Goal: Find specific page/section: Find specific page/section

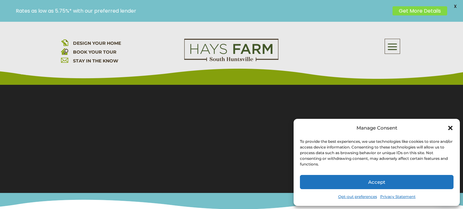
scroll to position [125, 0]
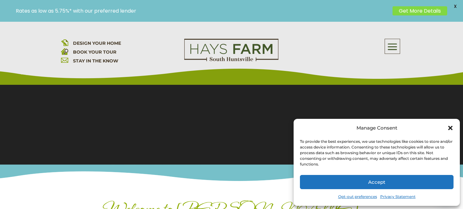
click at [451, 129] on icon "Close dialog" at bounding box center [450, 128] width 4 height 4
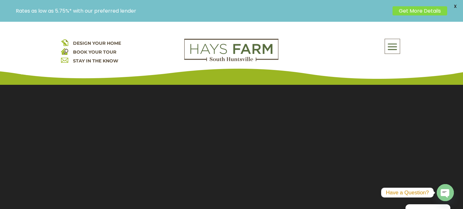
scroll to position [87, 0]
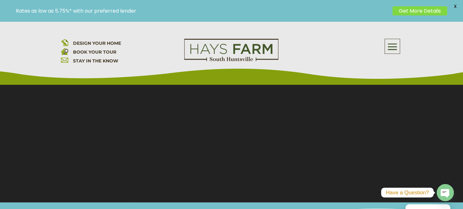
click at [392, 47] on span at bounding box center [392, 47] width 15 height 15
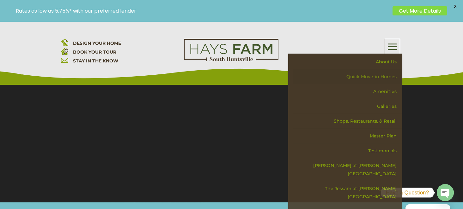
drag, startPoint x: 378, startPoint y: 76, endPoint x: 367, endPoint y: 80, distance: 11.0
click at [378, 76] on link "Quick Move-in Homes" at bounding box center [346, 76] width 109 height 15
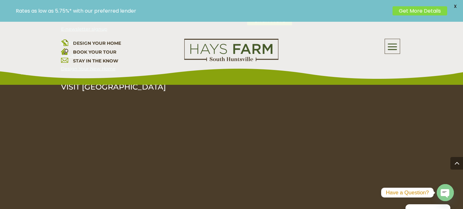
scroll to position [1319, 0]
click at [98, 43] on span "DESIGN YOUR HOME" at bounding box center [97, 43] width 48 height 6
